Goal: Information Seeking & Learning: Learn about a topic

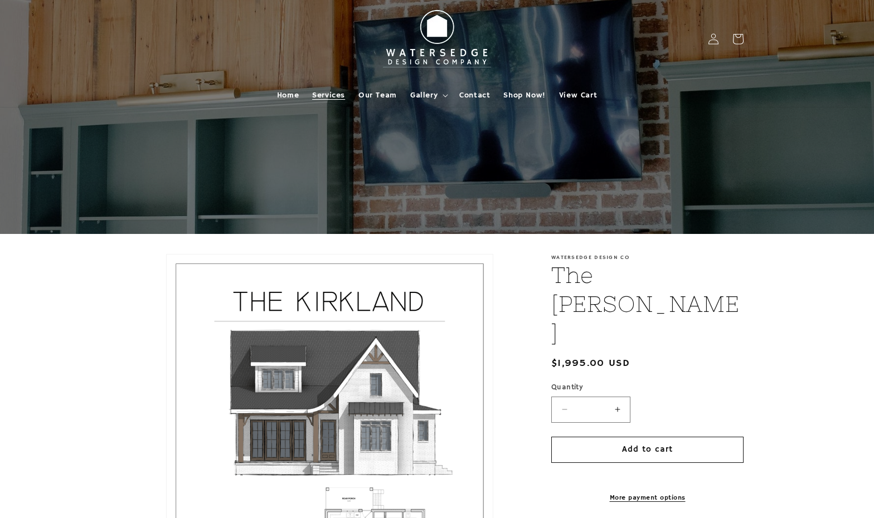
click at [333, 95] on span "Services" at bounding box center [328, 95] width 33 height 10
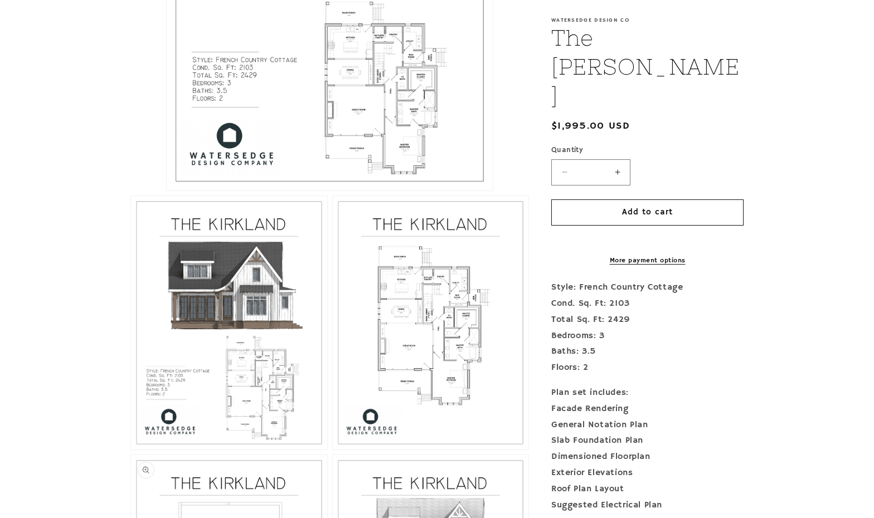
scroll to position [497, 0]
click at [131, 450] on button "Open media 2 in modal" at bounding box center [131, 450] width 0 height 0
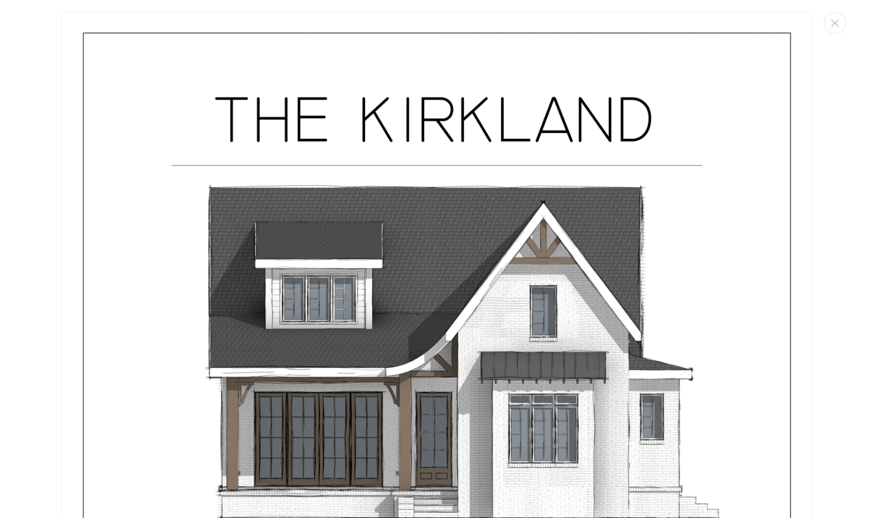
scroll to position [0, 0]
click at [837, 24] on icon "Close" at bounding box center [835, 23] width 8 height 7
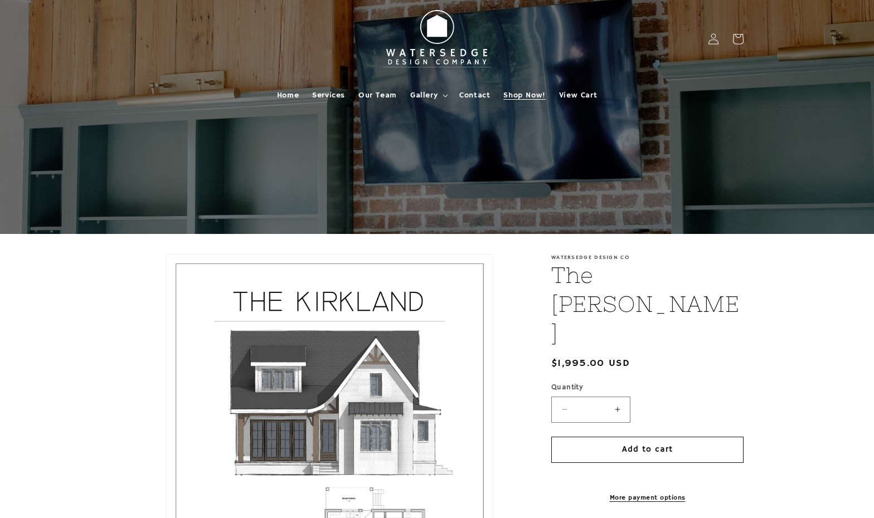
click at [523, 94] on span "Shop Now!" at bounding box center [524, 95] width 42 height 10
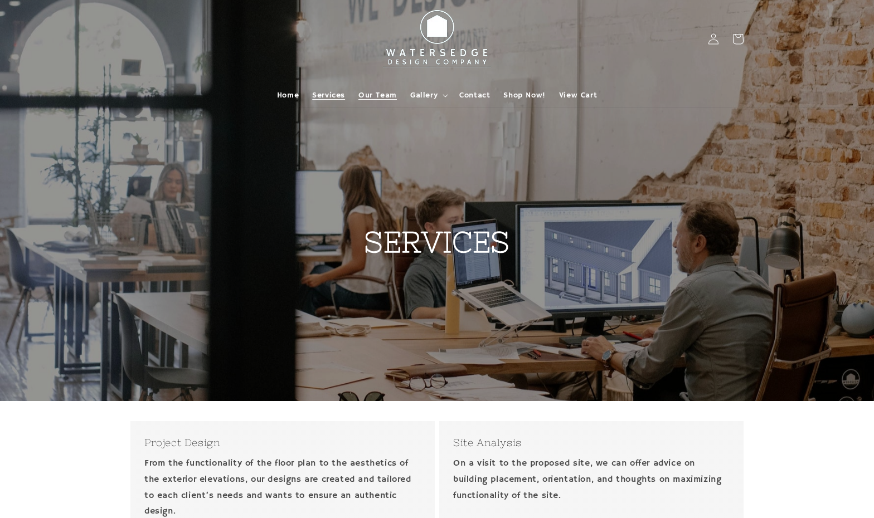
click at [393, 96] on span "Our Team" at bounding box center [377, 95] width 38 height 10
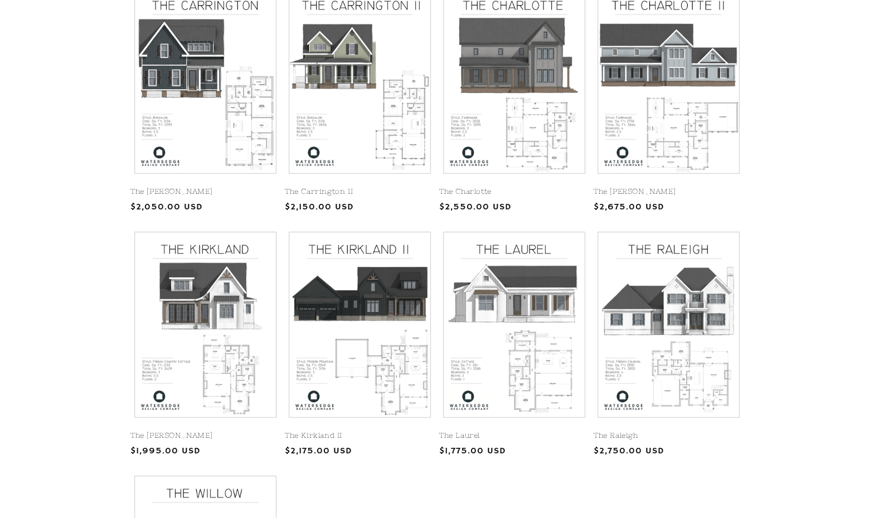
scroll to position [307, 0]
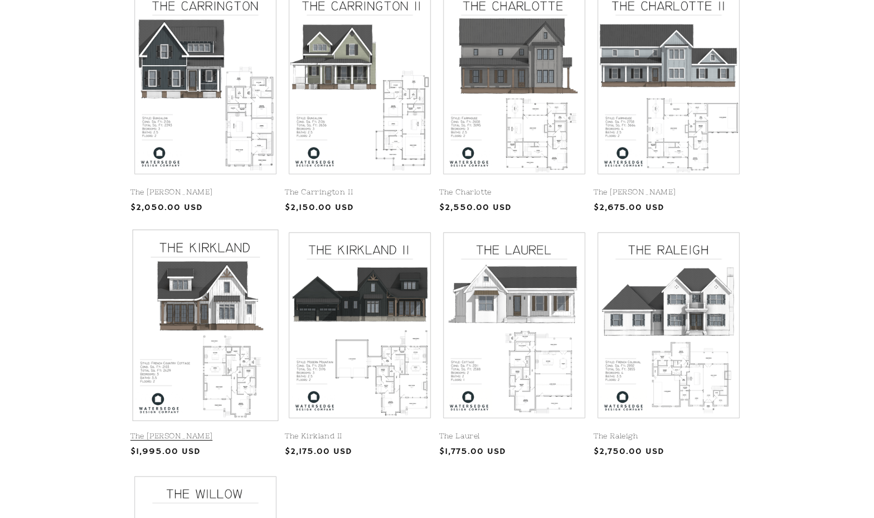
click at [208, 432] on link "The Kirkland" at bounding box center [205, 436] width 150 height 9
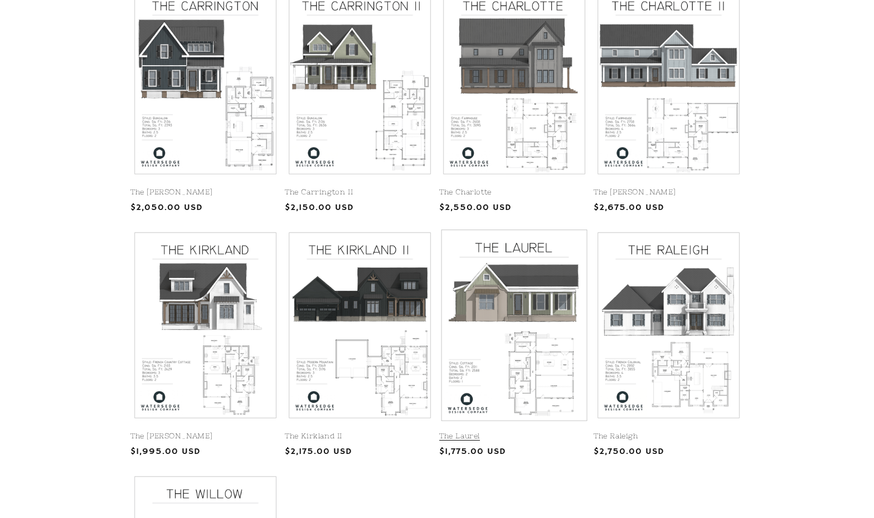
click at [522, 432] on link "The Laurel" at bounding box center [514, 436] width 150 height 9
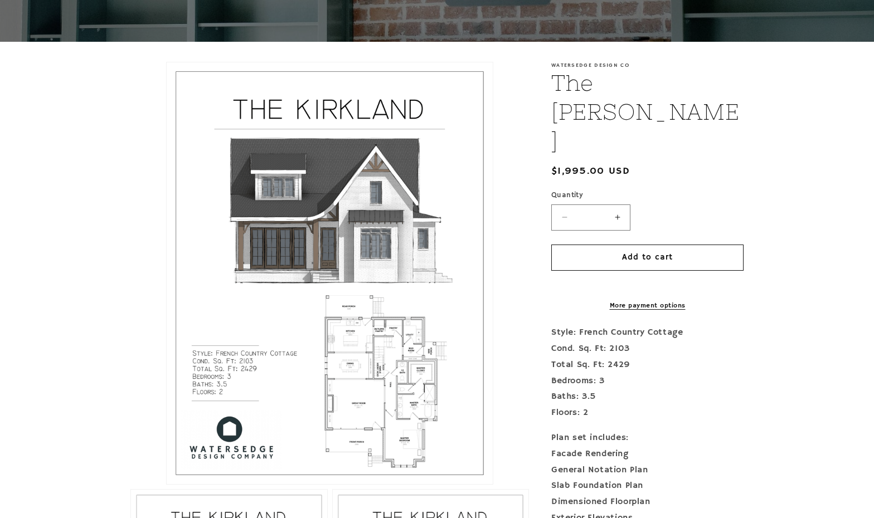
scroll to position [190, 0]
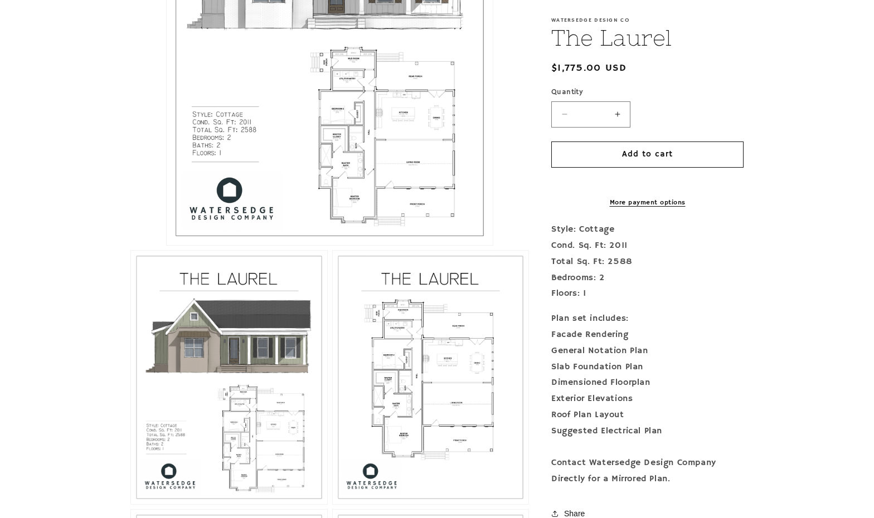
scroll to position [473, 0]
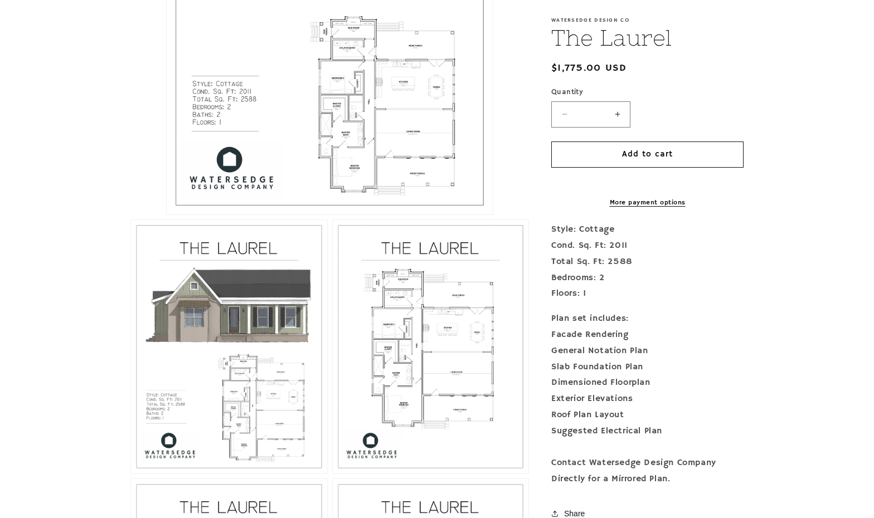
click at [167, 215] on button "Open media 1 in modal" at bounding box center [167, 215] width 0 height 0
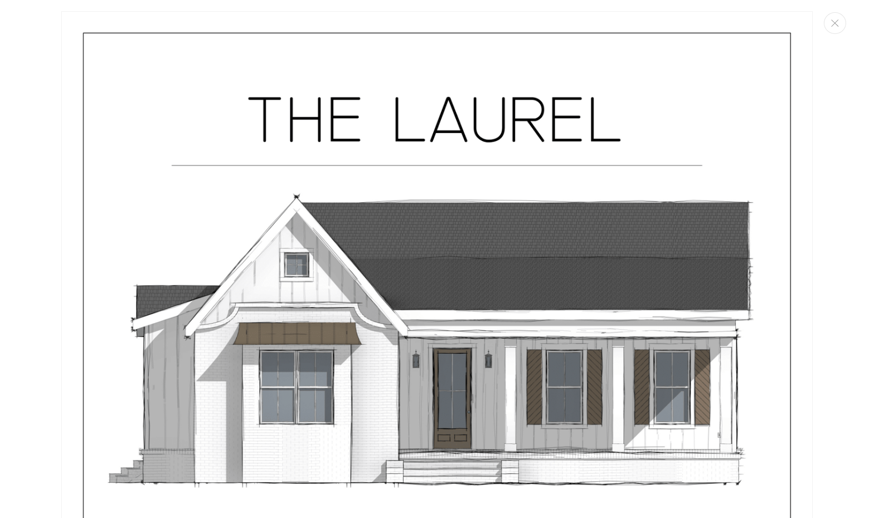
scroll to position [0, 0]
click at [837, 26] on icon "Close" at bounding box center [835, 23] width 8 height 7
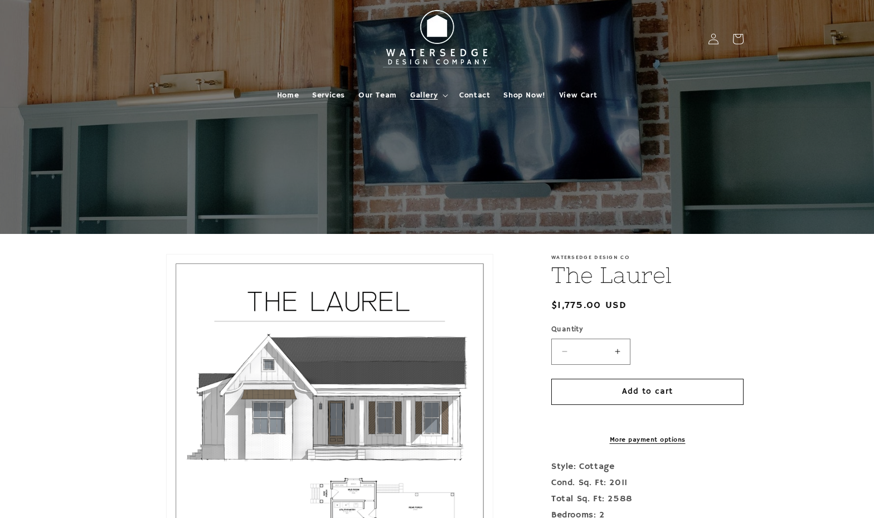
click at [445, 95] on icon at bounding box center [446, 95] width 6 height 3
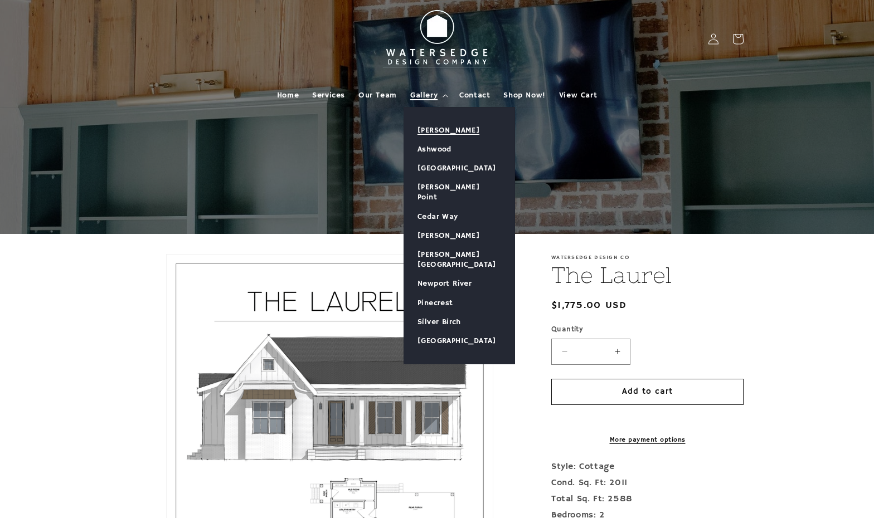
click at [440, 129] on link "[PERSON_NAME]" at bounding box center [459, 130] width 110 height 19
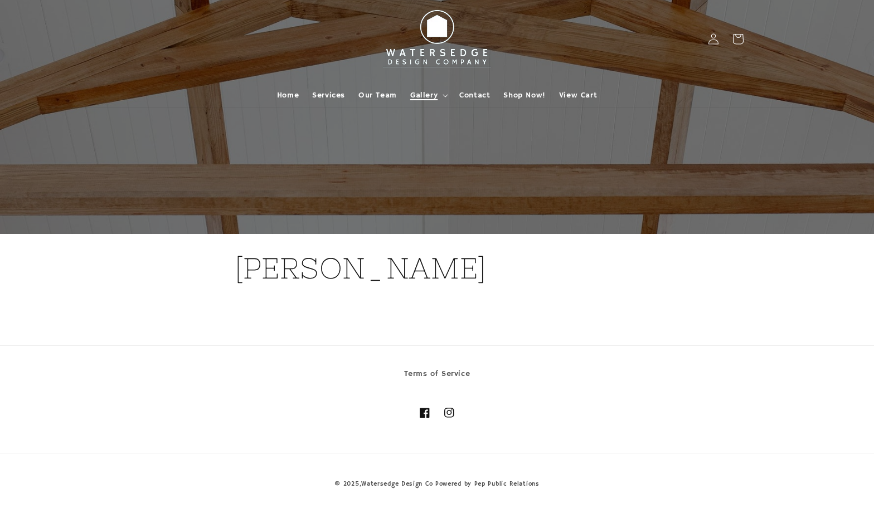
click at [440, 95] on summary "Gallery" at bounding box center [428, 95] width 49 height 23
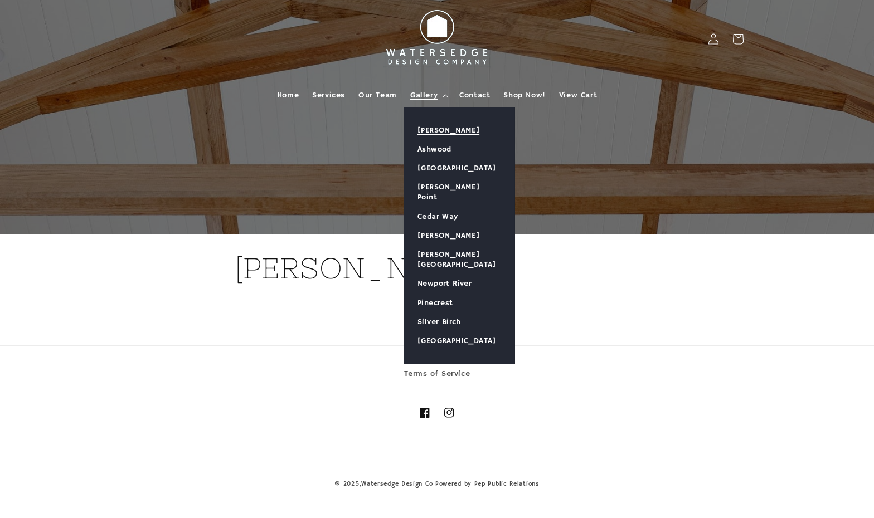
click at [449, 294] on link "Pinecrest" at bounding box center [459, 303] width 110 height 19
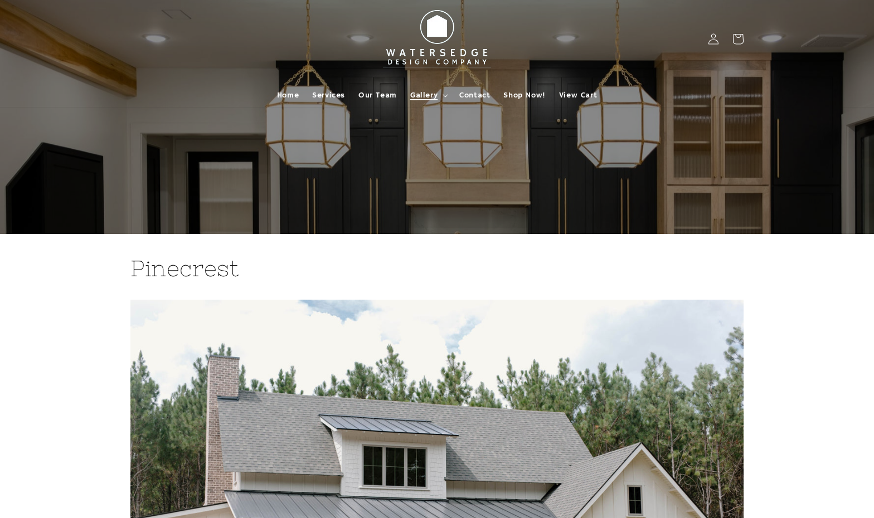
click at [446, 98] on summary "Gallery" at bounding box center [428, 95] width 49 height 23
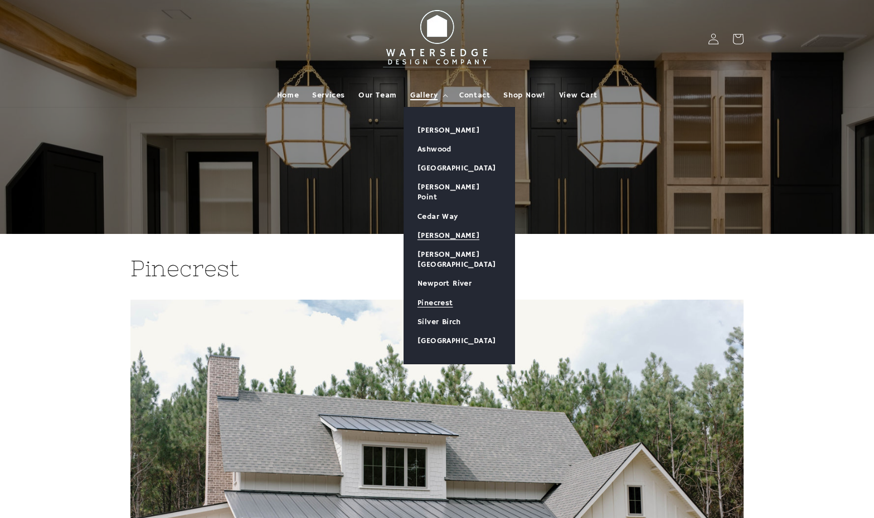
click at [452, 226] on link "[PERSON_NAME]" at bounding box center [459, 235] width 110 height 19
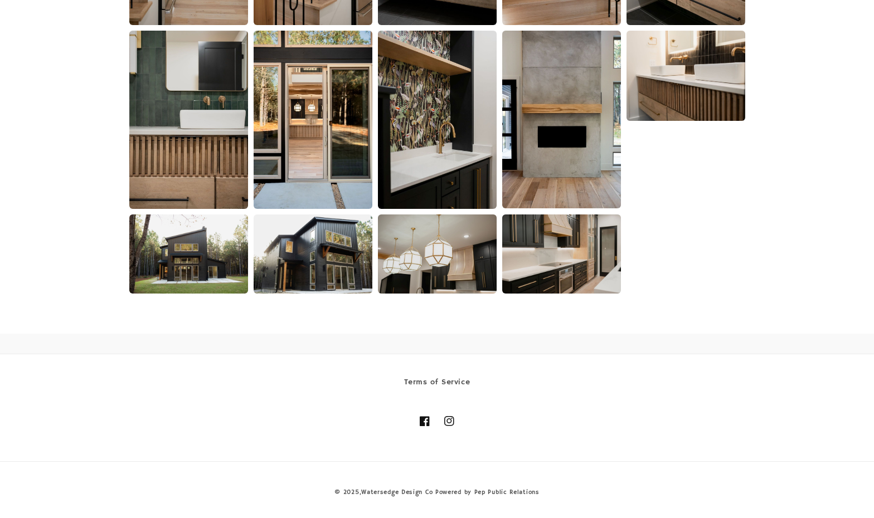
scroll to position [1098, 0]
click at [453, 421] on icon at bounding box center [449, 421] width 11 height 11
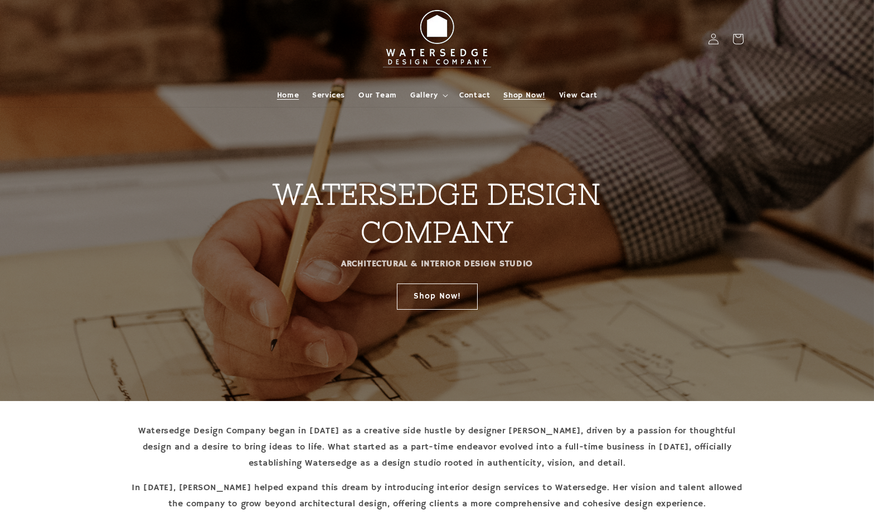
click at [522, 96] on span "Shop Now!" at bounding box center [524, 95] width 42 height 10
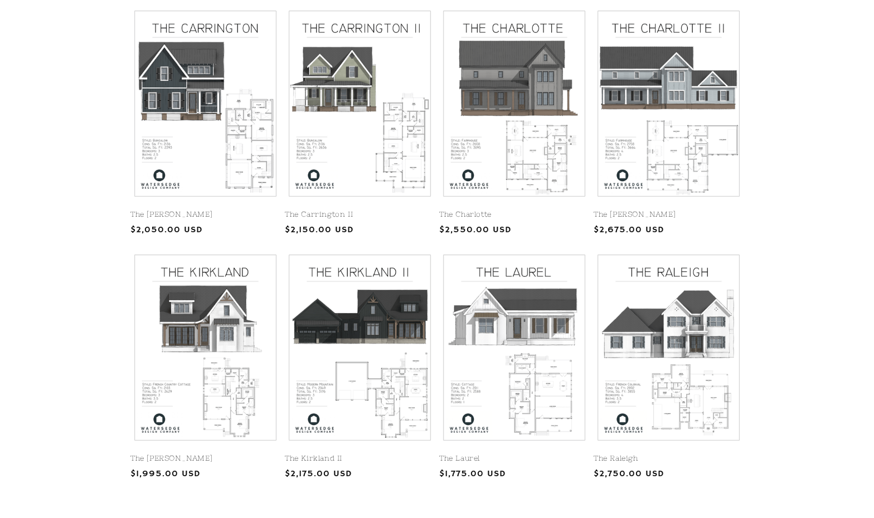
scroll to position [285, 0]
